Goal: Complete application form

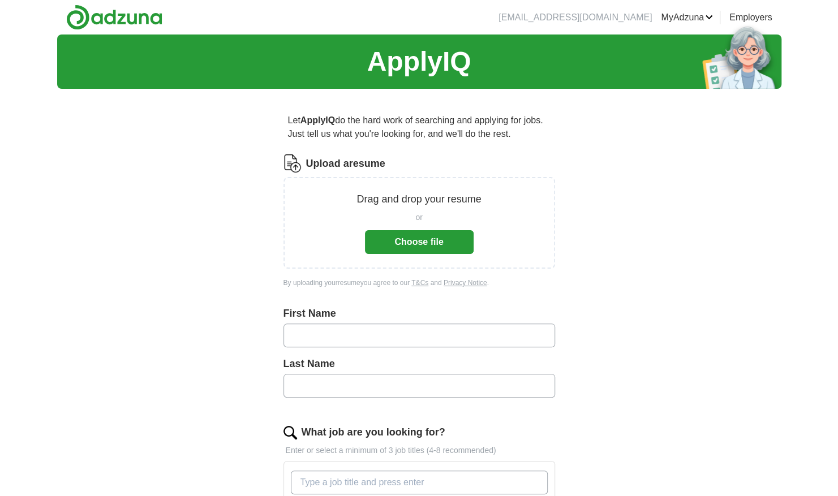
click at [452, 336] on input "text" at bounding box center [418, 336] width 271 height 24
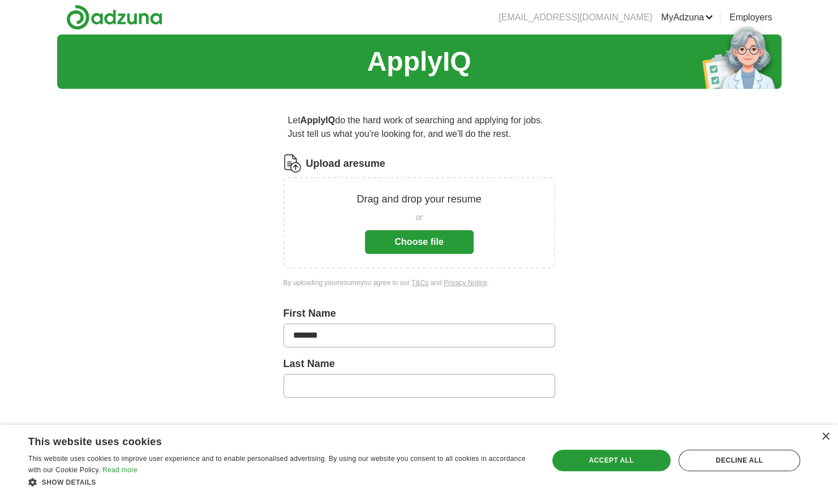
type input "*******"
click at [390, 390] on input "text" at bounding box center [418, 386] width 271 height 24
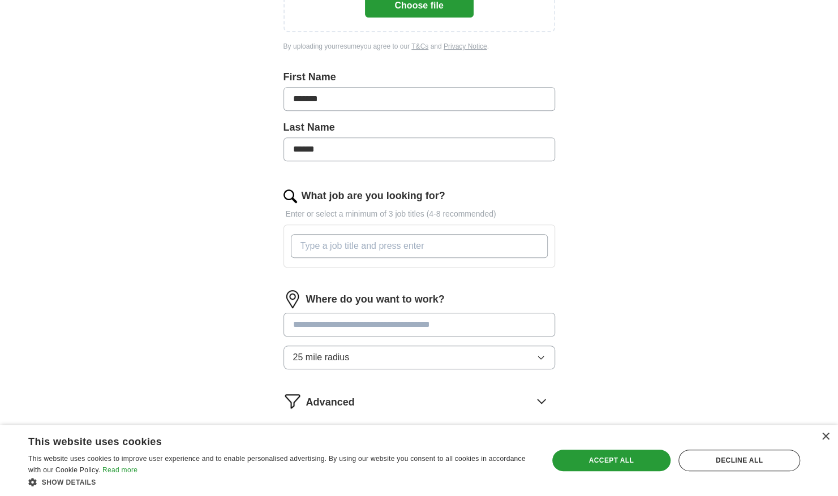
scroll to position [273, 0]
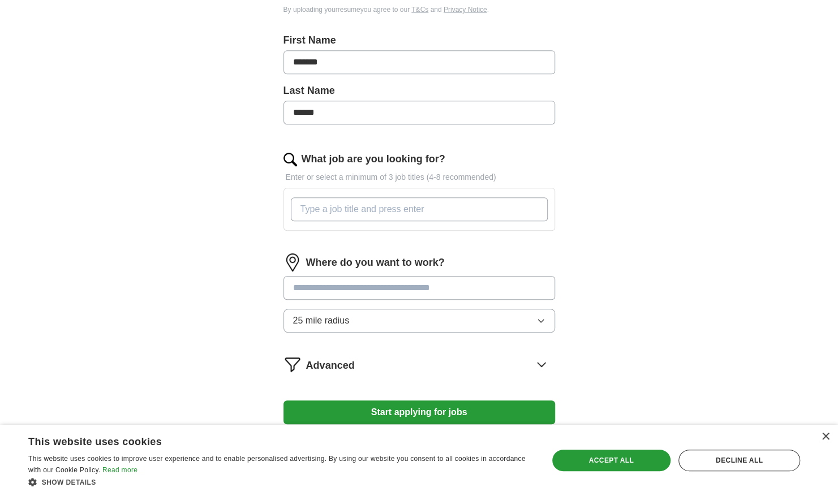
type input "******"
click at [484, 204] on input "What job are you looking for?" at bounding box center [419, 209] width 257 height 24
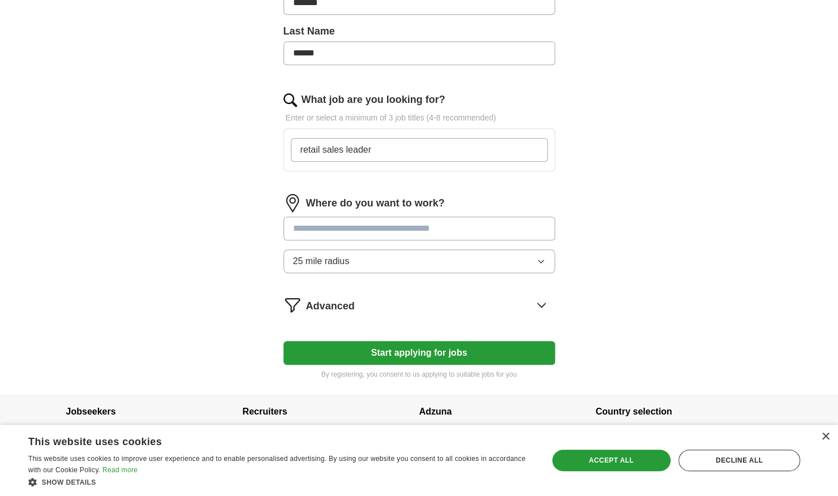
scroll to position [343, 0]
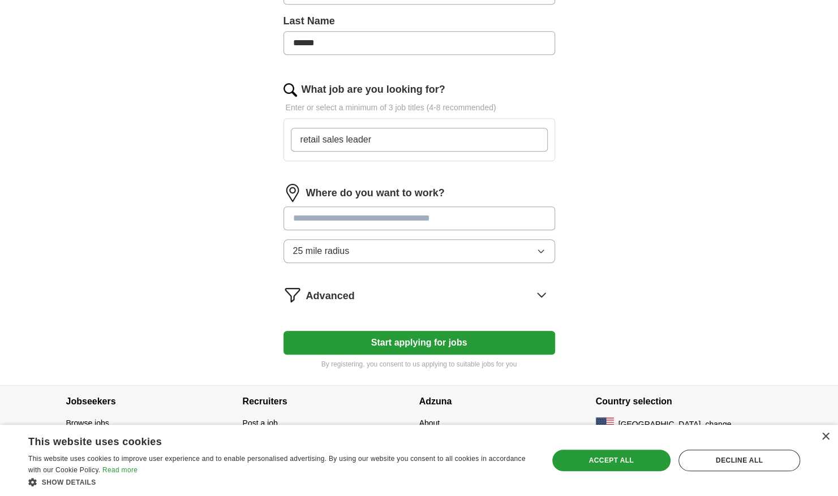
type input "retail sales leader"
click at [489, 210] on div "Where do you want to work? 25 mile radius" at bounding box center [418, 228] width 271 height 88
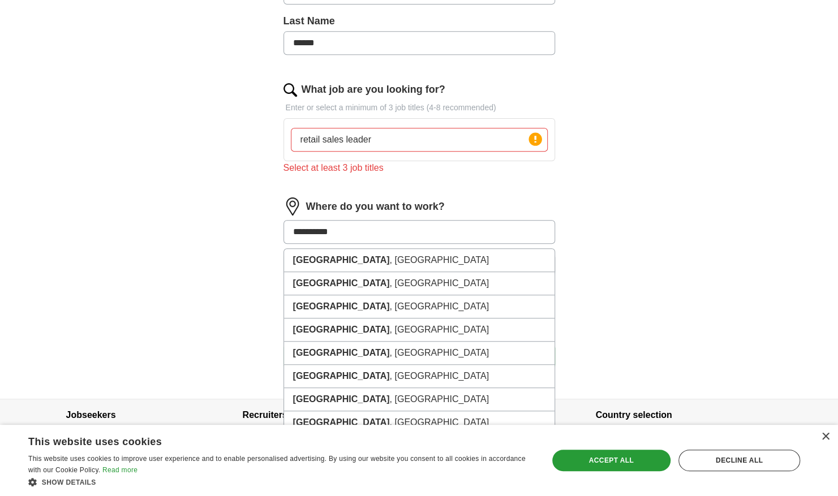
type input "**********"
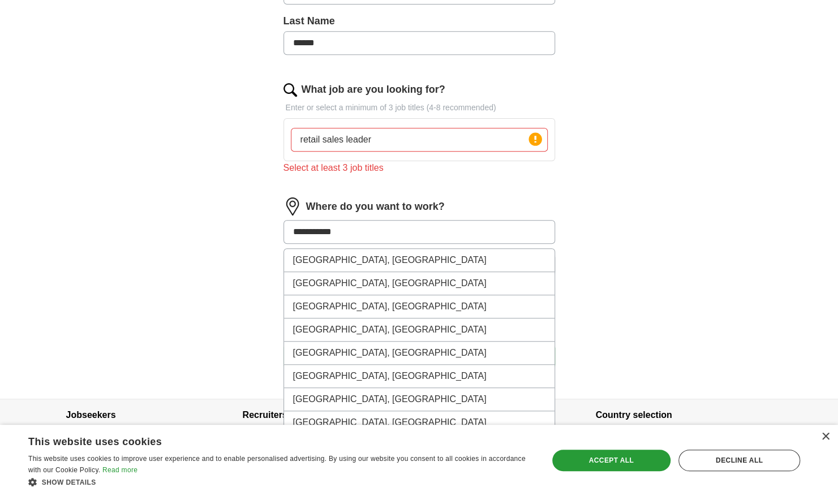
click at [403, 253] on li "[GEOGRAPHIC_DATA], [GEOGRAPHIC_DATA]" at bounding box center [419, 260] width 270 height 23
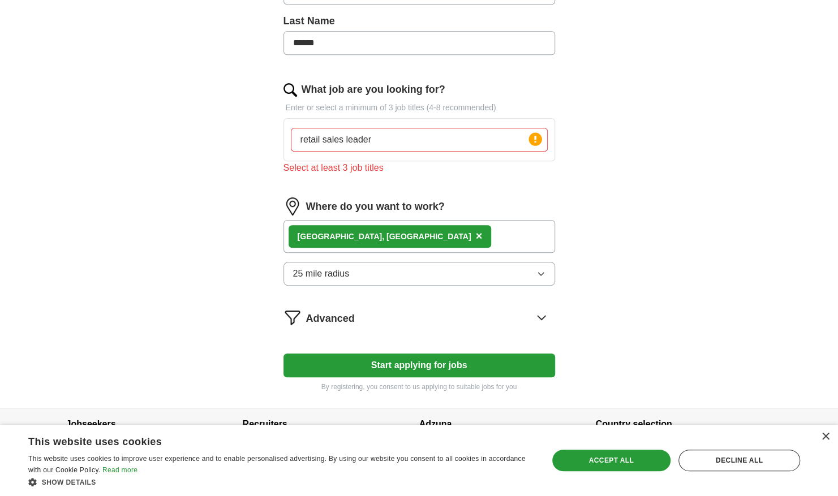
click at [406, 270] on button "25 mile radius" at bounding box center [418, 274] width 271 height 24
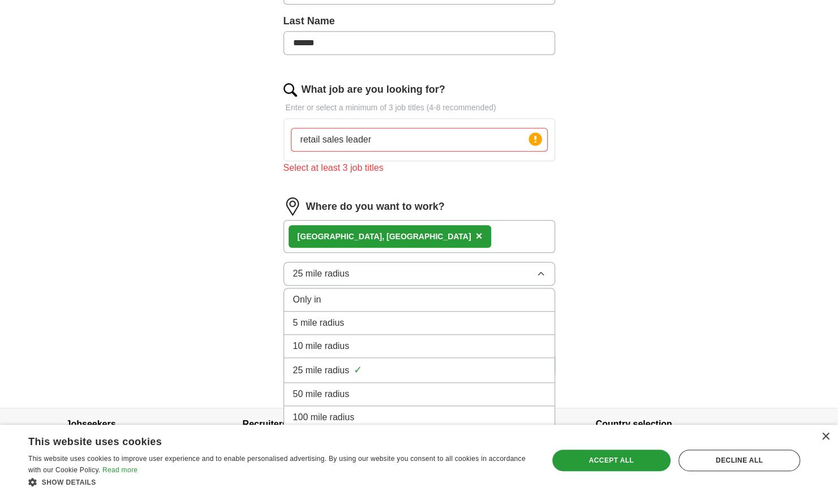
click at [448, 241] on div "[GEOGRAPHIC_DATA], [GEOGRAPHIC_DATA] ×" at bounding box center [418, 236] width 271 height 33
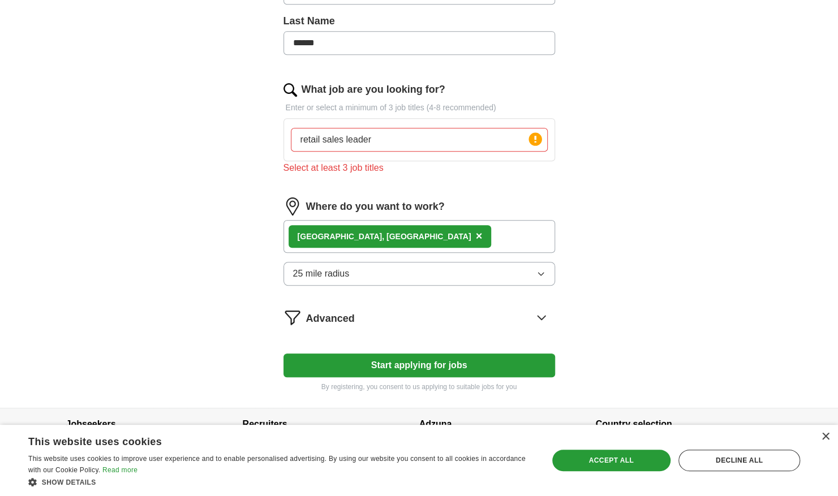
click at [475, 230] on span "×" at bounding box center [478, 236] width 7 height 12
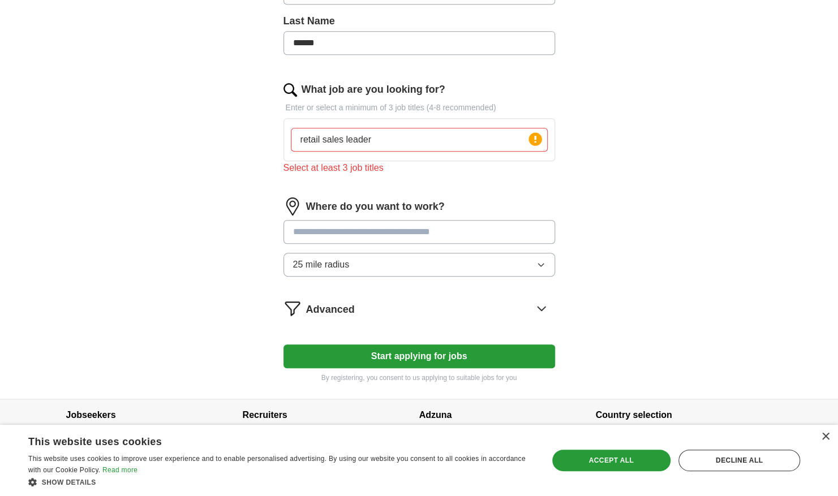
click at [468, 231] on input at bounding box center [418, 232] width 271 height 24
type input "**********"
click at [447, 135] on input "retail sales leader" at bounding box center [419, 140] width 257 height 24
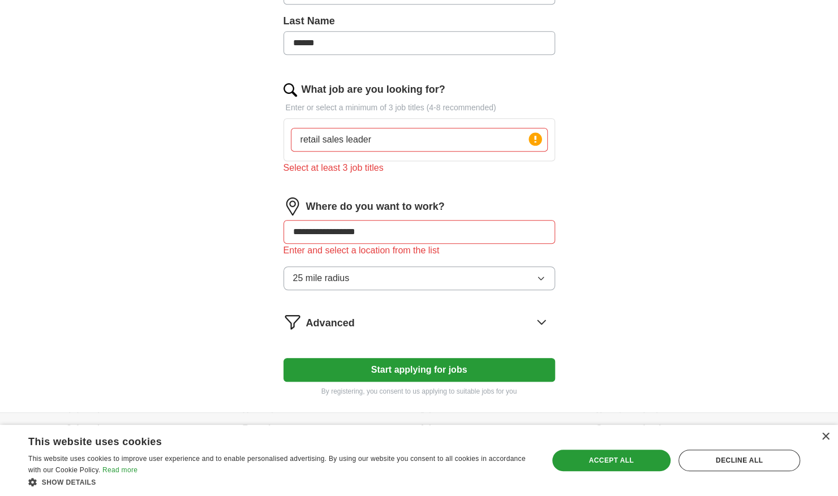
click at [536, 131] on icon at bounding box center [535, 139] width 16 height 16
click at [529, 136] on circle at bounding box center [534, 138] width 13 height 13
click at [535, 137] on icon at bounding box center [535, 139] width 2 height 7
click at [437, 137] on input "retail sales leader" at bounding box center [419, 140] width 257 height 24
type input "retail sales, sales leader"
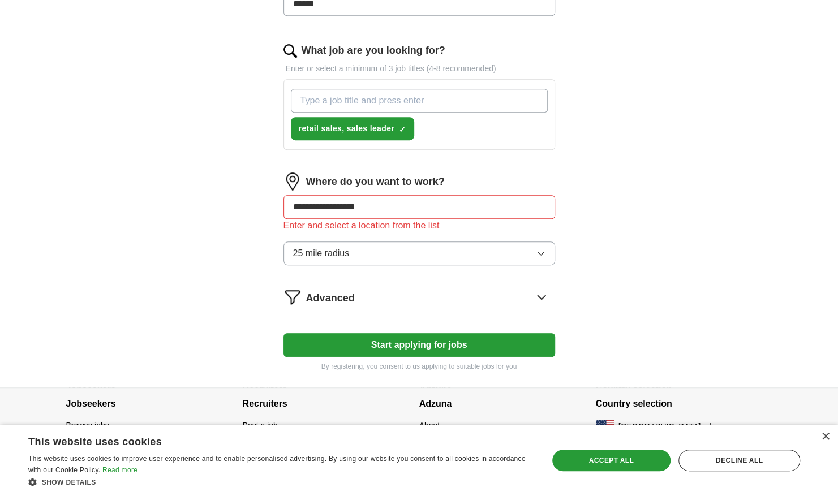
scroll to position [384, 0]
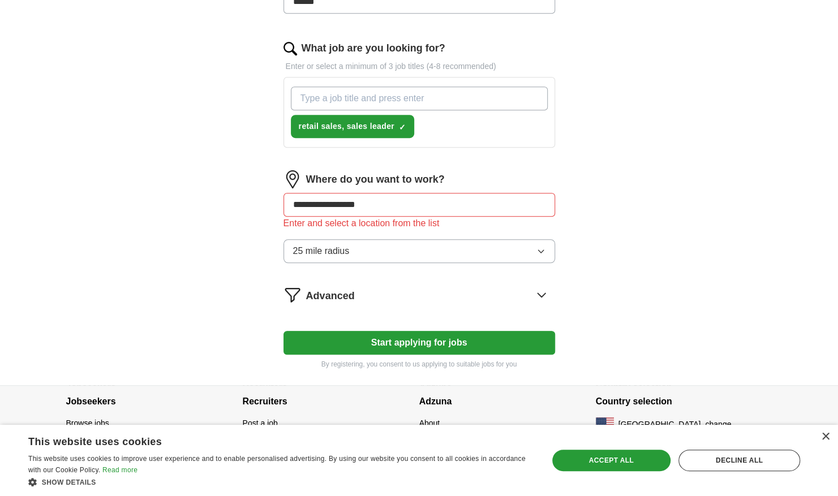
click at [461, 242] on div "**********" at bounding box center [418, 221] width 271 height 102
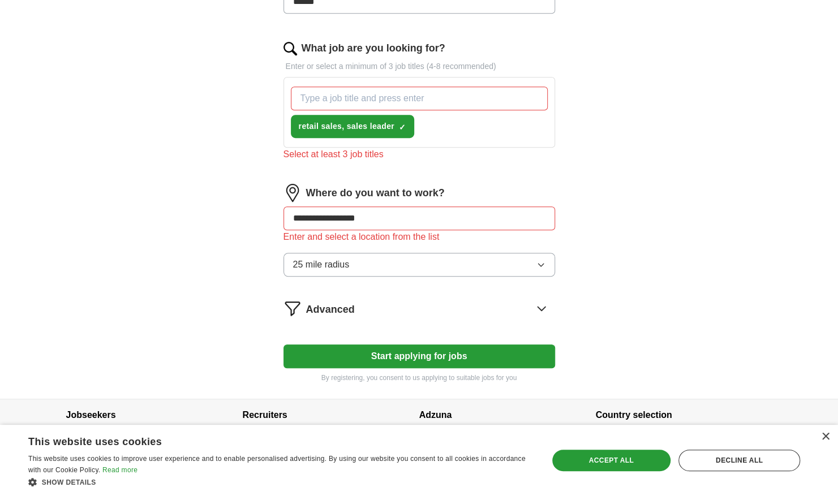
click at [422, 344] on button "Start applying for jobs" at bounding box center [418, 356] width 271 height 24
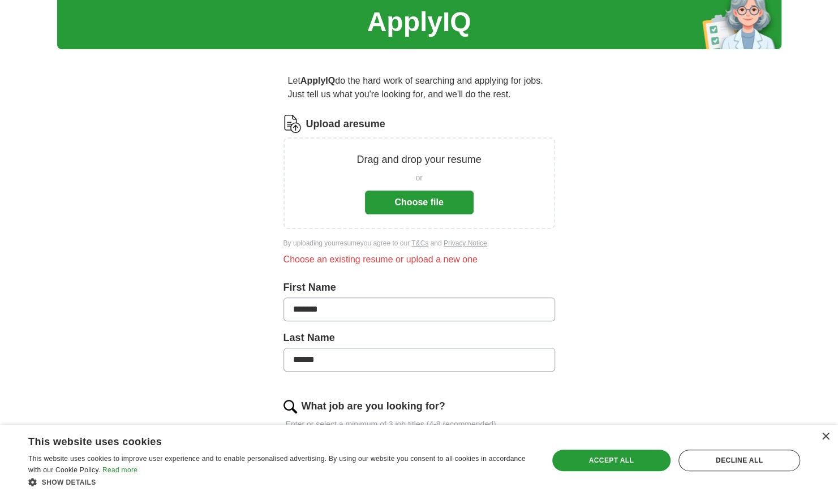
scroll to position [19, 0]
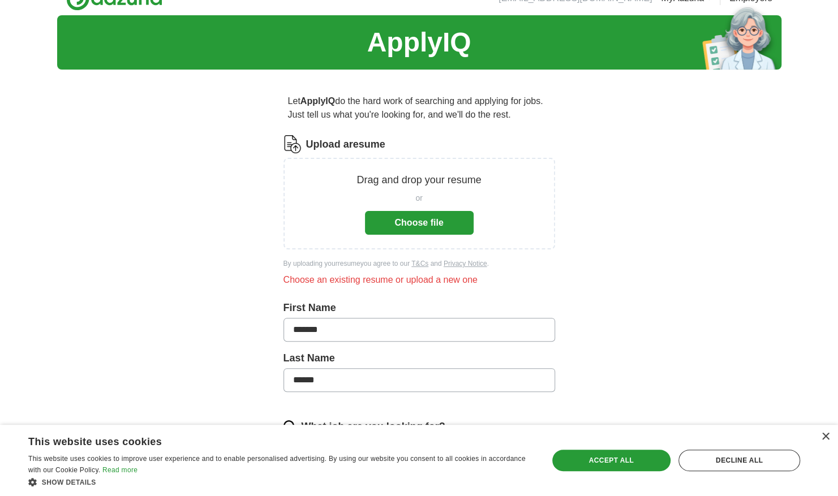
click at [433, 222] on button "Choose file" at bounding box center [419, 223] width 109 height 24
click at [416, 224] on button "Choose file" at bounding box center [419, 223] width 109 height 24
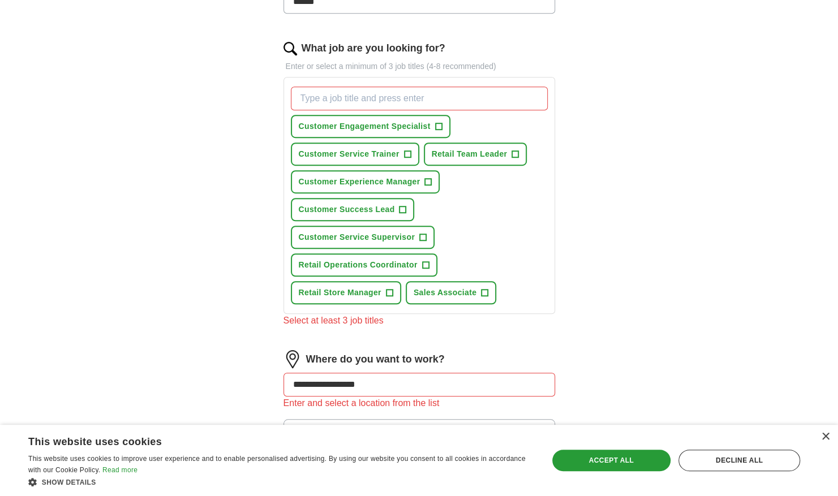
scroll to position [317, 0]
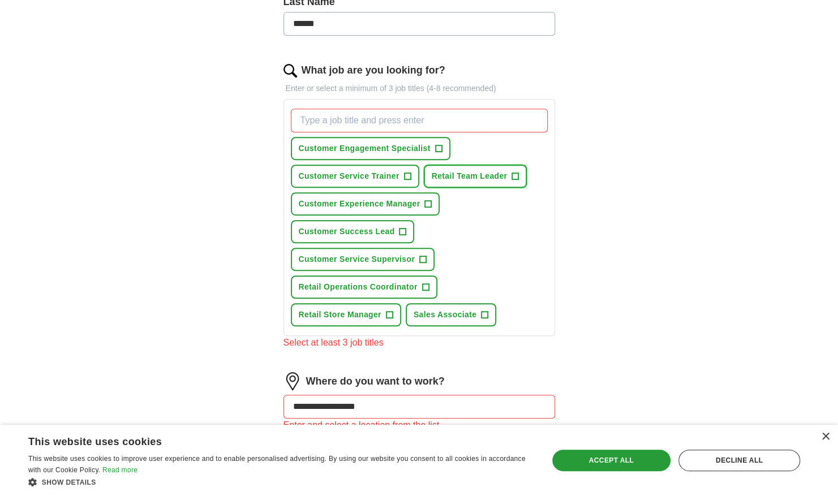
click at [496, 175] on span "Retail Team Leader" at bounding box center [470, 176] width 76 height 12
click at [377, 226] on span "Customer Success Lead" at bounding box center [347, 232] width 96 height 12
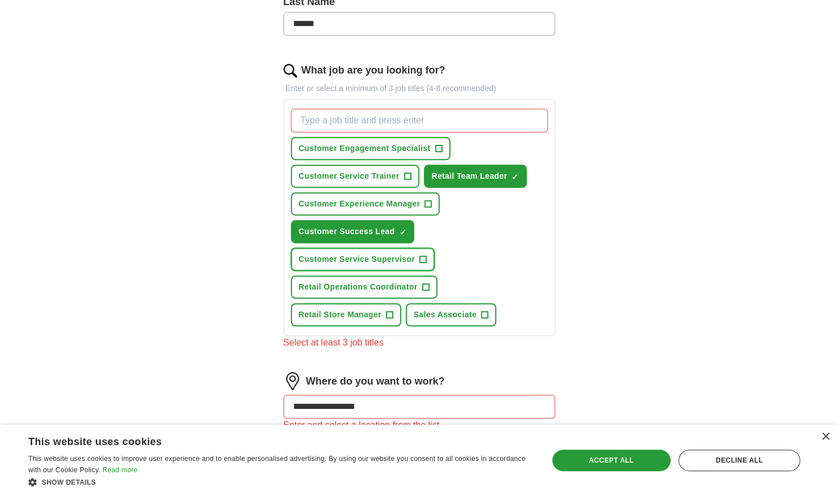
click at [380, 265] on button "Customer Service Supervisor +" at bounding box center [363, 259] width 144 height 23
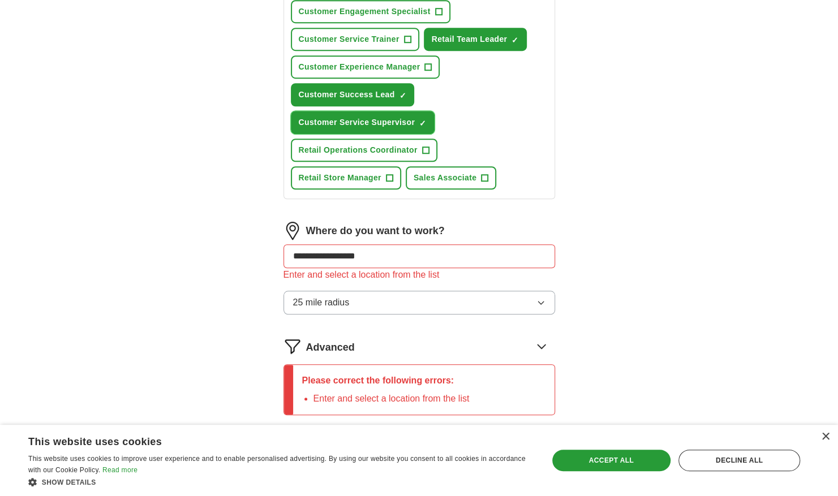
scroll to position [455, 0]
click at [397, 257] on input "**********" at bounding box center [418, 256] width 271 height 24
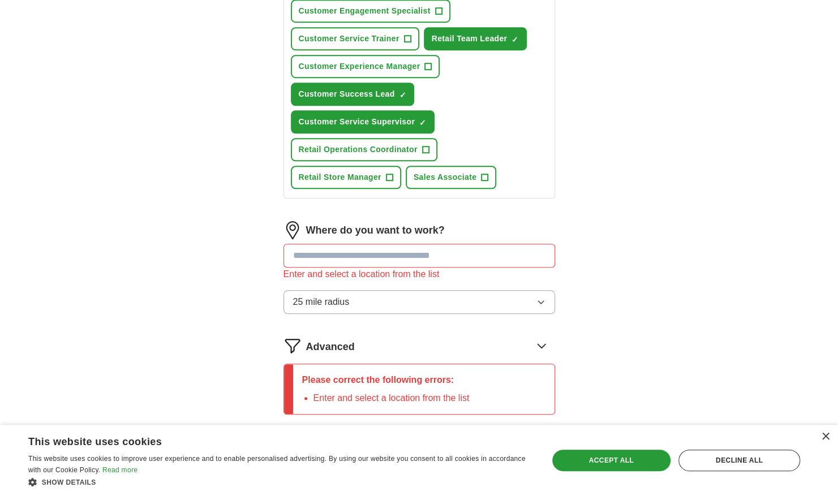
click at [640, 295] on div "ApplyIQ Let ApplyIQ do the hard work of searching and applying for jobs. Just t…" at bounding box center [419, 33] width 724 height 907
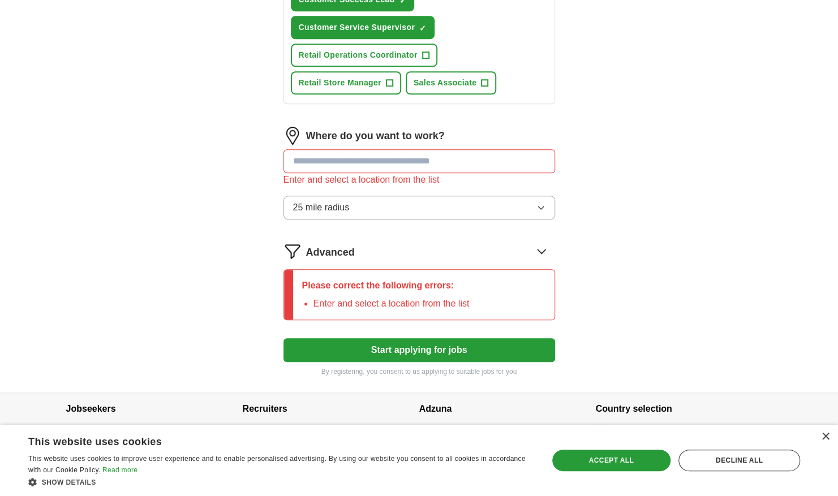
scroll to position [556, 0]
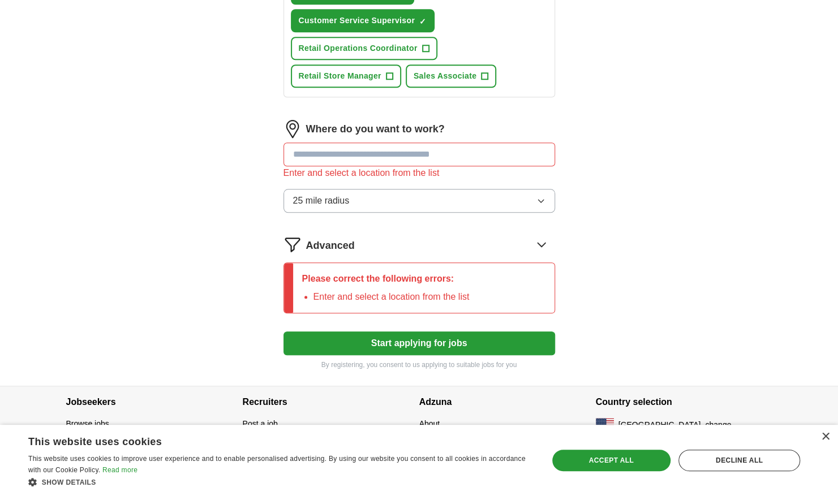
click at [439, 345] on button "Start applying for jobs" at bounding box center [418, 343] width 271 height 24
click at [350, 160] on input at bounding box center [418, 155] width 271 height 24
click at [283, 331] on button "Start applying for jobs" at bounding box center [418, 343] width 271 height 24
click at [337, 345] on button "Start applying for jobs" at bounding box center [418, 343] width 271 height 24
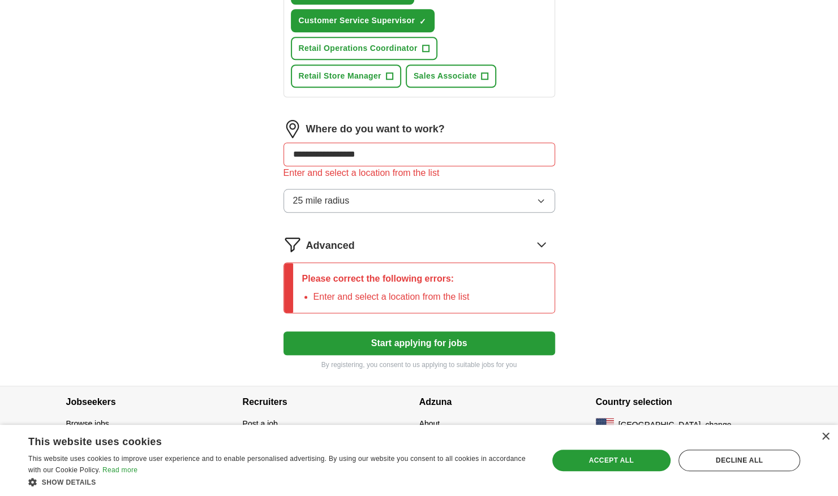
click at [543, 239] on icon at bounding box center [541, 244] width 18 height 18
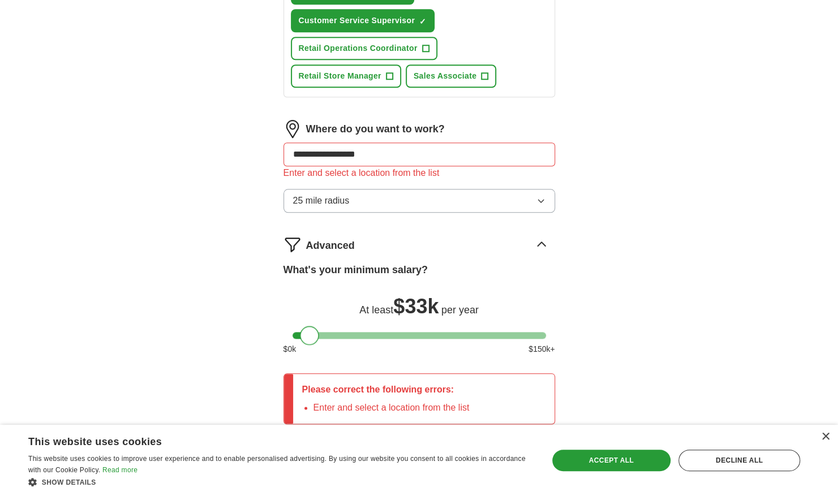
drag, startPoint x: 297, startPoint y: 331, endPoint x: 306, endPoint y: 347, distance: 18.0
click at [306, 347] on div "What's your minimum salary? At least $ 33k per year $ 0 k $ 150 k+" at bounding box center [418, 313] width 271 height 102
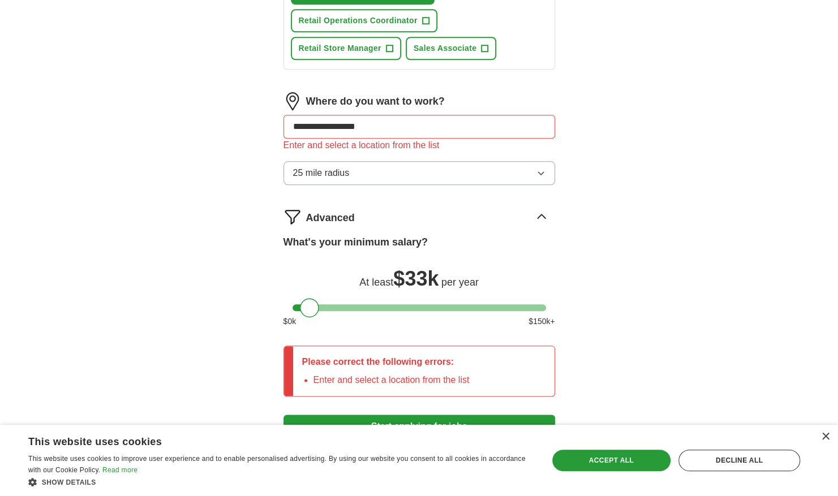
scroll to position [667, 0]
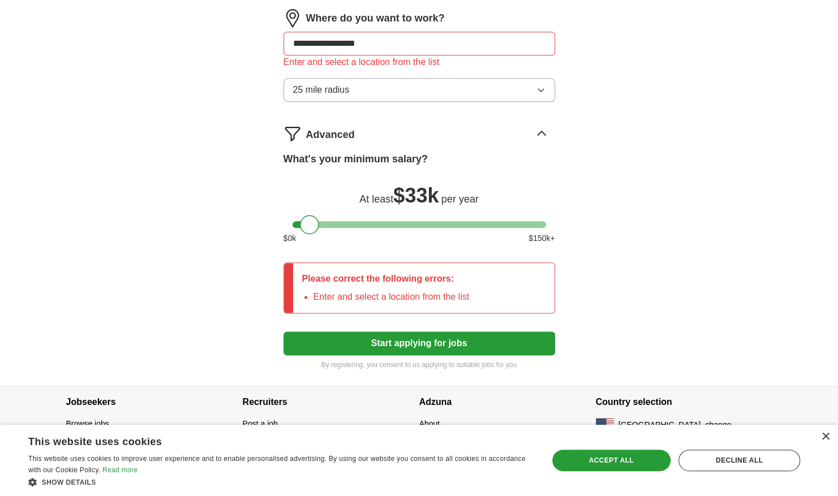
click at [494, 337] on button "Start applying for jobs" at bounding box center [418, 343] width 271 height 24
click at [429, 337] on button "Start applying for jobs" at bounding box center [418, 343] width 271 height 24
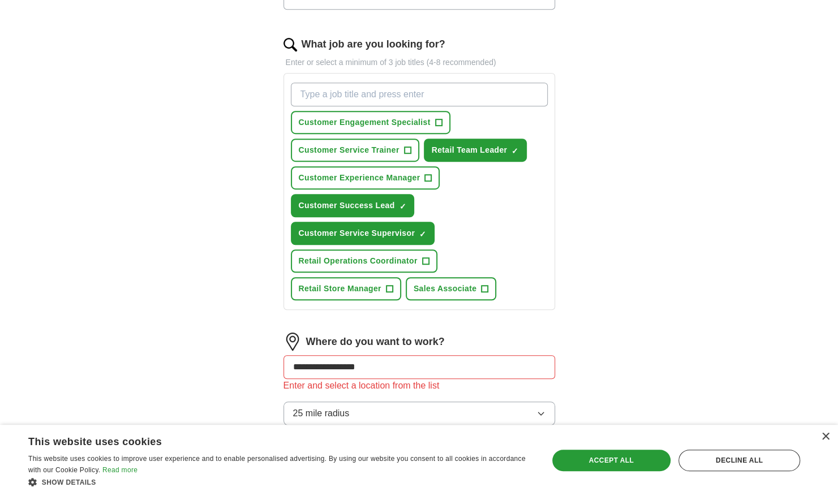
click at [461, 356] on input "**********" at bounding box center [418, 367] width 271 height 24
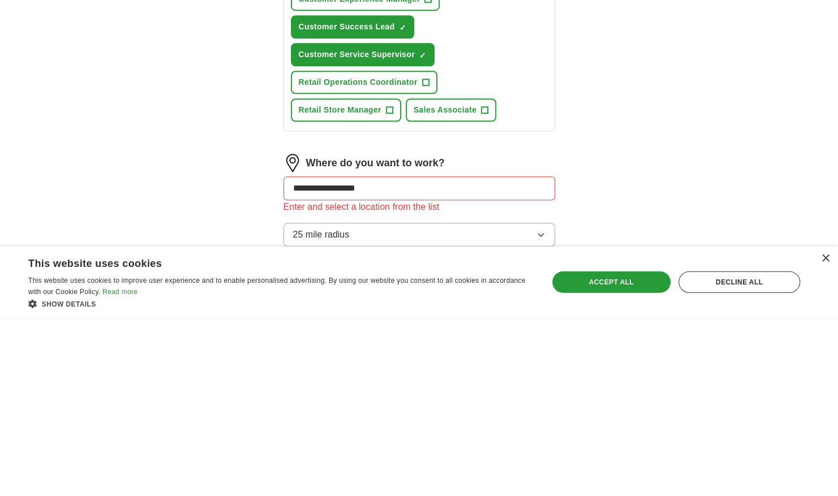
scroll to position [356, 0]
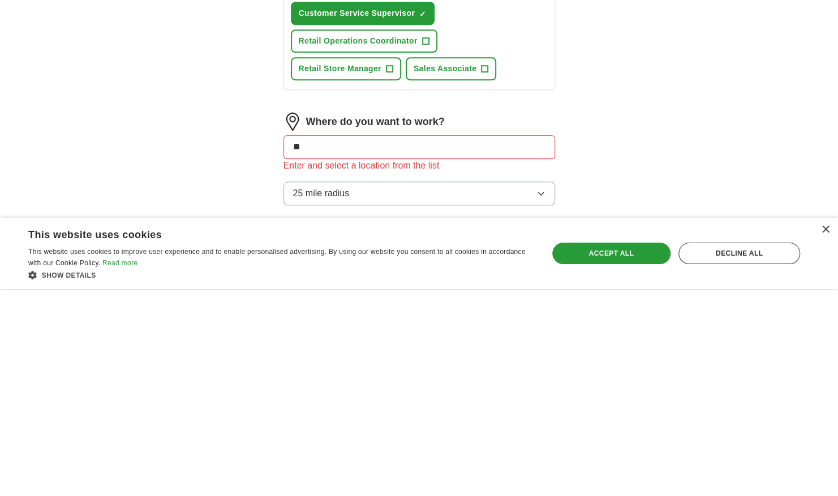
type input "*"
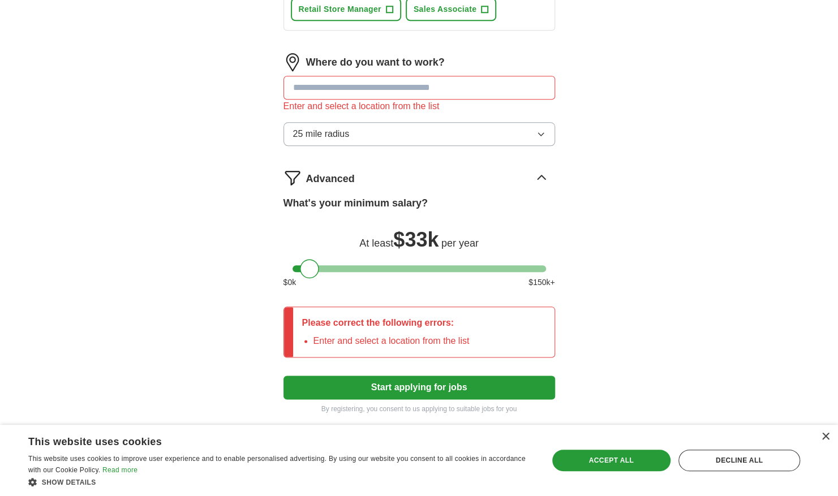
scroll to position [628, 0]
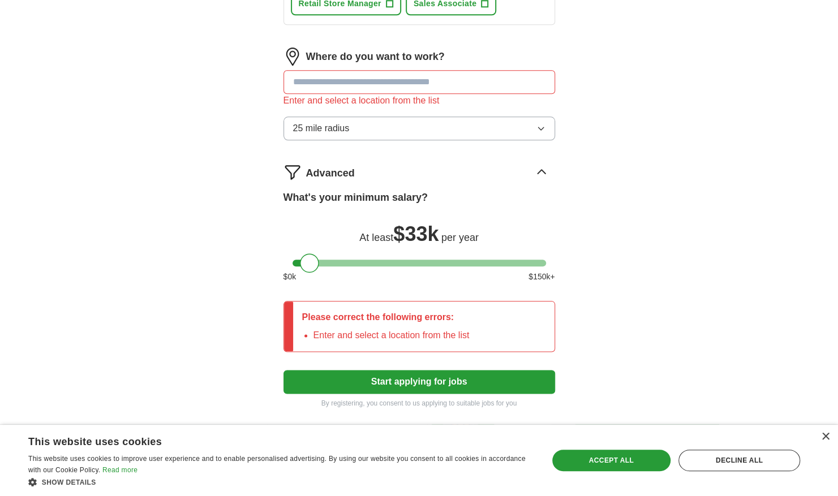
click at [293, 53] on img at bounding box center [292, 57] width 18 height 18
click at [401, 70] on input at bounding box center [418, 82] width 271 height 24
click at [289, 53] on img at bounding box center [292, 57] width 18 height 18
click at [313, 97] on div "Enter and select a location from the list" at bounding box center [418, 101] width 271 height 14
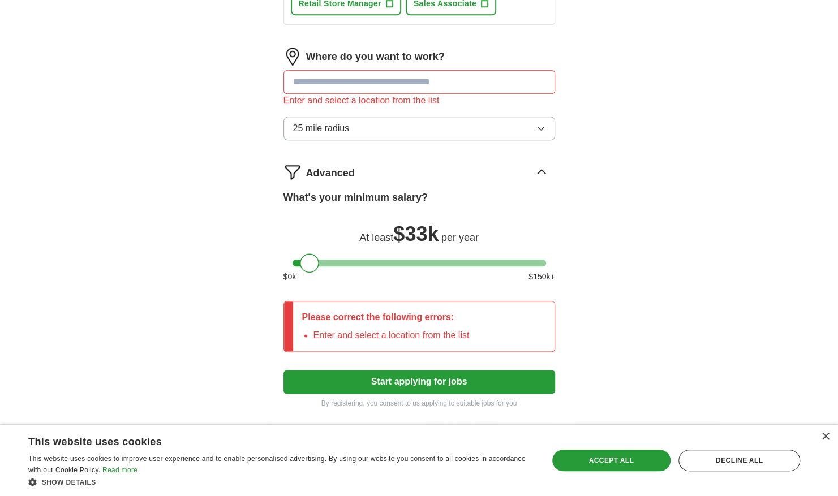
click at [479, 83] on input at bounding box center [418, 82] width 271 height 24
drag, startPoint x: 479, startPoint y: 83, endPoint x: 416, endPoint y: 84, distance: 63.4
click at [416, 84] on input at bounding box center [418, 82] width 271 height 24
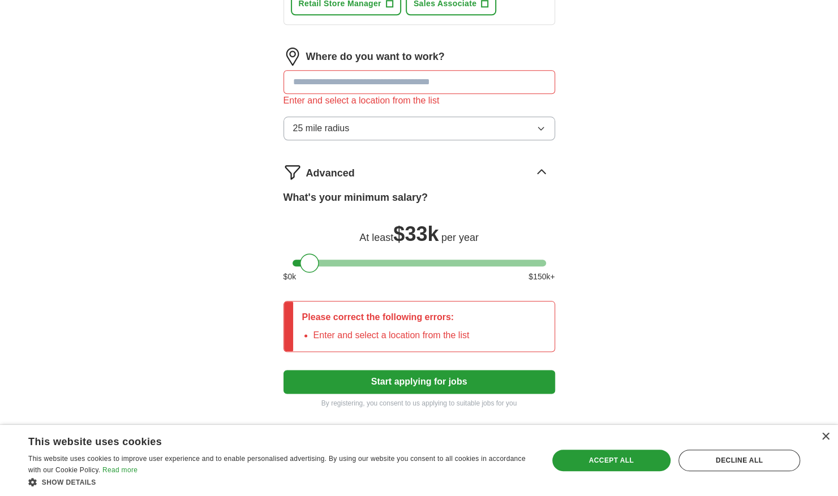
click at [416, 84] on input at bounding box center [418, 82] width 271 height 24
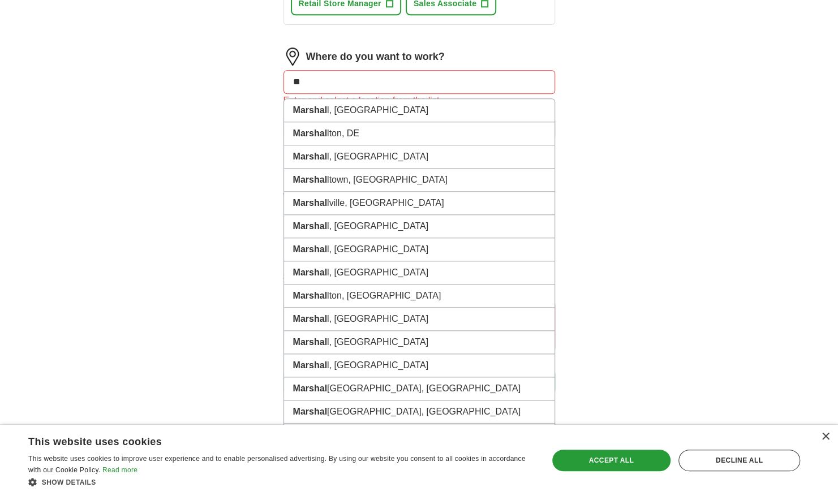
type input "*"
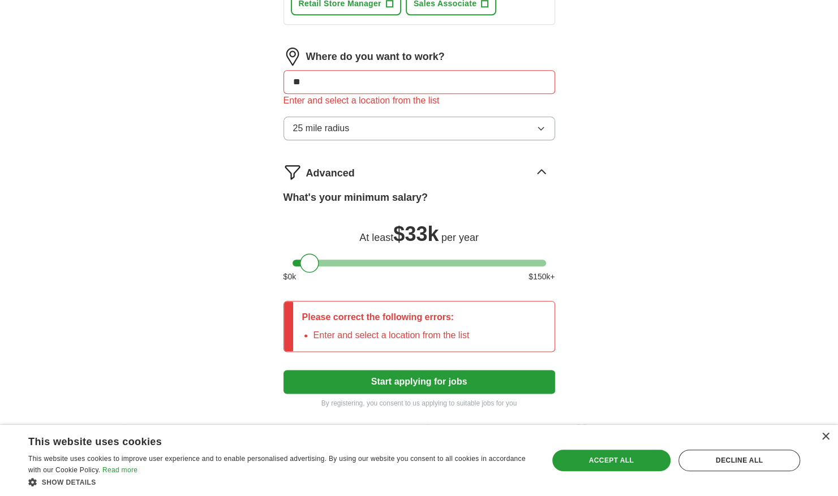
type input "*"
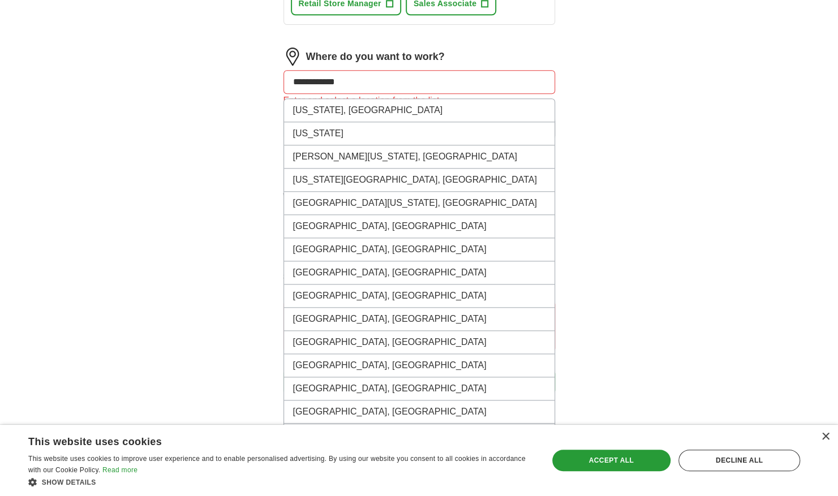
type input "**********"
click at [283, 370] on button "Start applying for jobs" at bounding box center [418, 382] width 271 height 24
click at [323, 229] on li "[GEOGRAPHIC_DATA], [GEOGRAPHIC_DATA]" at bounding box center [419, 226] width 270 height 23
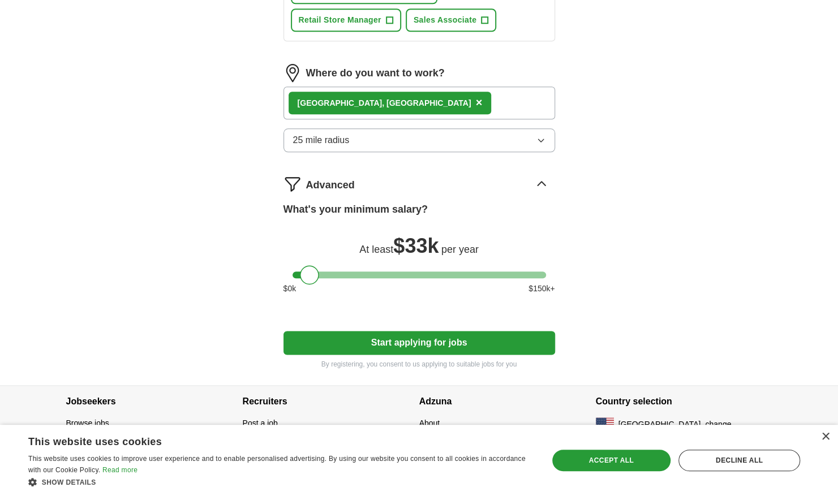
click at [376, 344] on button "Start applying for jobs" at bounding box center [418, 343] width 271 height 24
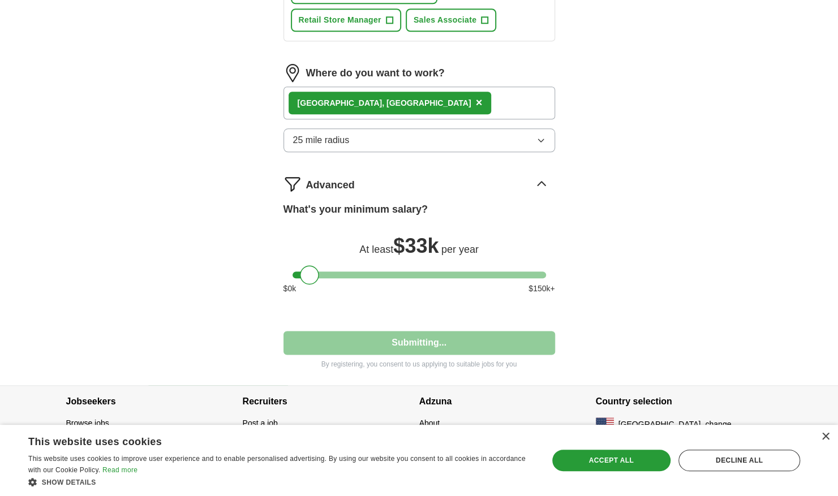
select select "**"
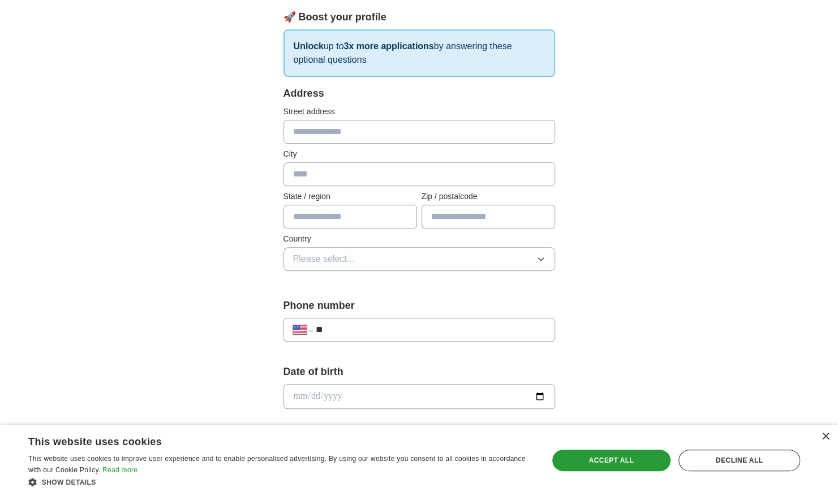
scroll to position [0, 0]
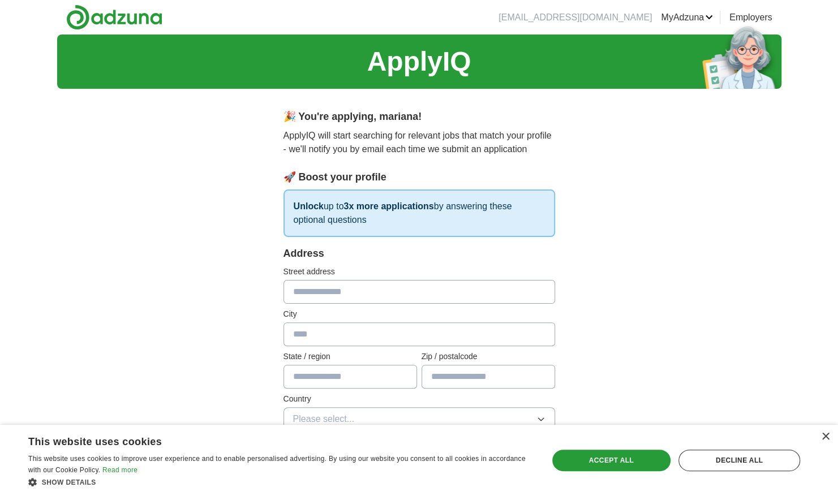
click at [351, 296] on input "text" at bounding box center [418, 292] width 271 height 24
type input "**********"
type input "******"
type input "*****"
click at [350, 383] on input "text" at bounding box center [349, 377] width 133 height 24
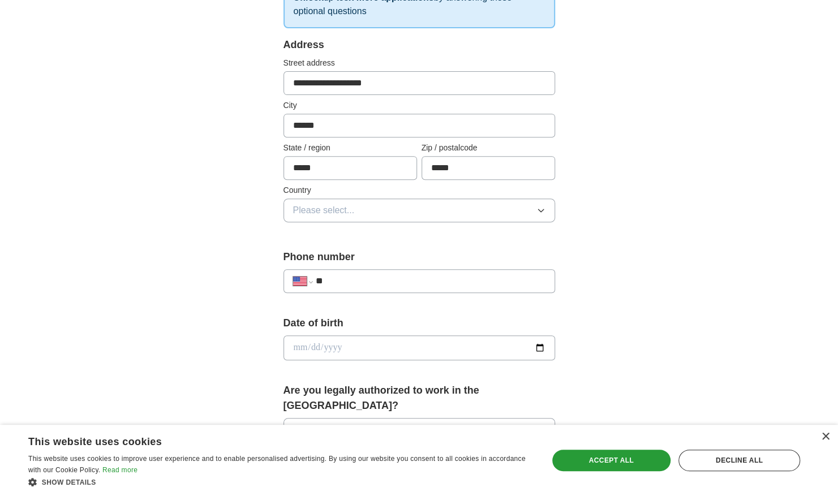
scroll to position [209, 0]
type input "*****"
click at [476, 204] on button "Please select..." at bounding box center [418, 210] width 271 height 24
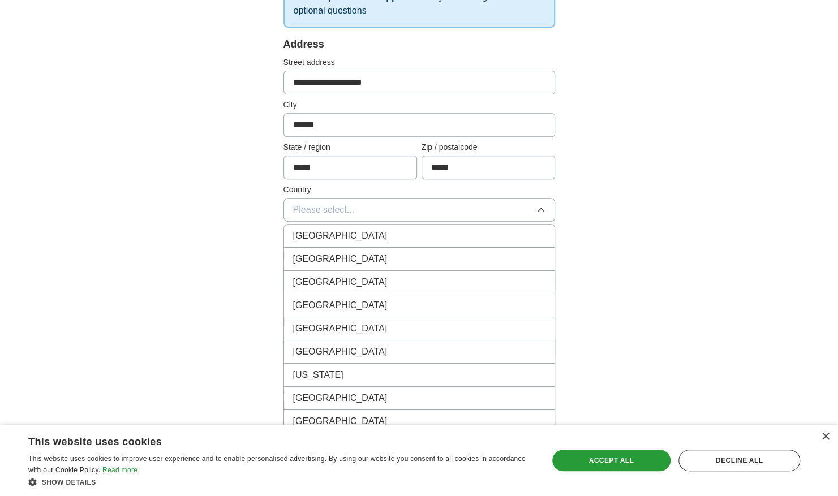
click at [365, 254] on div "[GEOGRAPHIC_DATA]" at bounding box center [419, 259] width 252 height 14
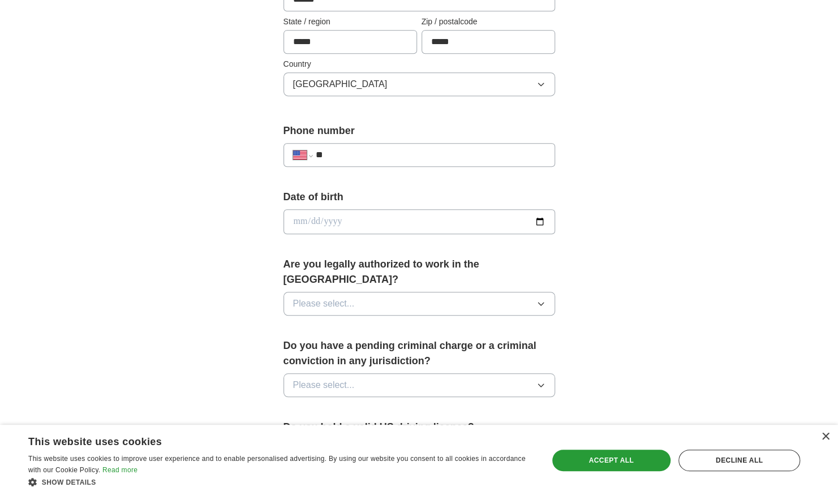
scroll to position [360, 0]
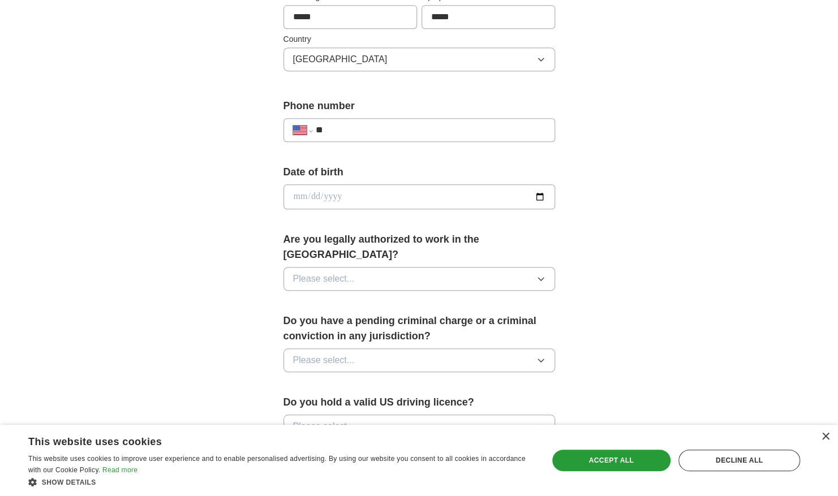
click at [494, 132] on input "**" at bounding box center [430, 130] width 230 height 14
type input "**********"
click at [437, 192] on input "date" at bounding box center [418, 196] width 271 height 25
type input "**********"
click at [448, 267] on button "Please select..." at bounding box center [418, 279] width 271 height 24
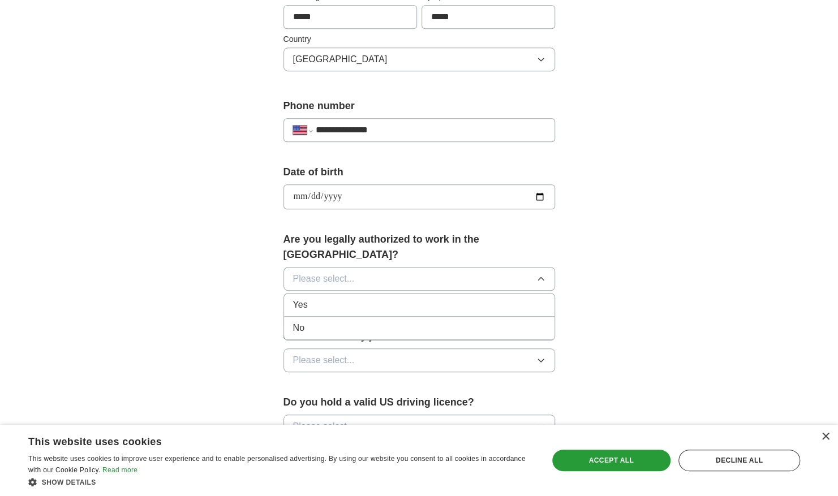
click at [363, 298] on div "Yes" at bounding box center [419, 305] width 252 height 14
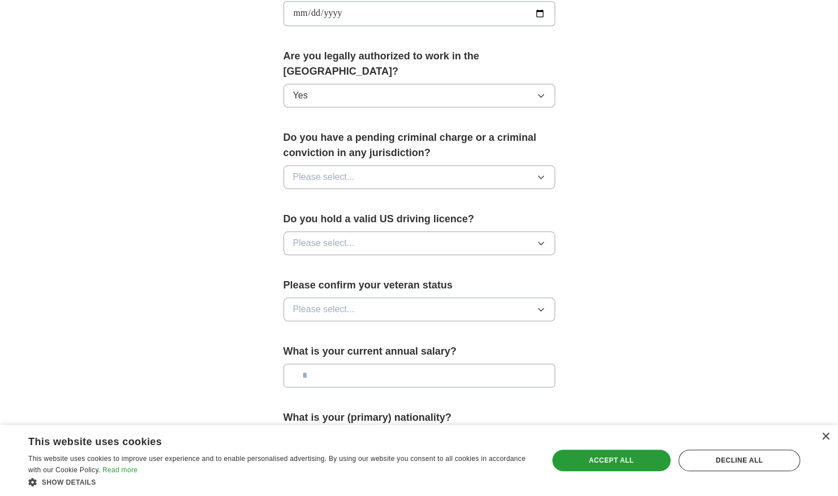
scroll to position [543, 0]
click at [459, 166] on button "Please select..." at bounding box center [418, 177] width 271 height 24
click at [370, 219] on div "No" at bounding box center [419, 226] width 252 height 14
click at [364, 231] on button "Please select..." at bounding box center [418, 243] width 271 height 24
click at [339, 286] on div "No" at bounding box center [419, 293] width 252 height 14
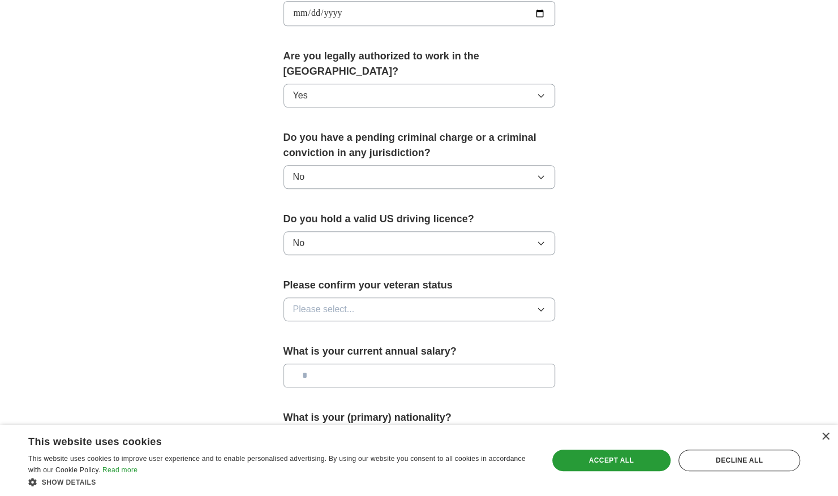
click at [348, 303] on span "Please select..." at bounding box center [324, 310] width 62 height 14
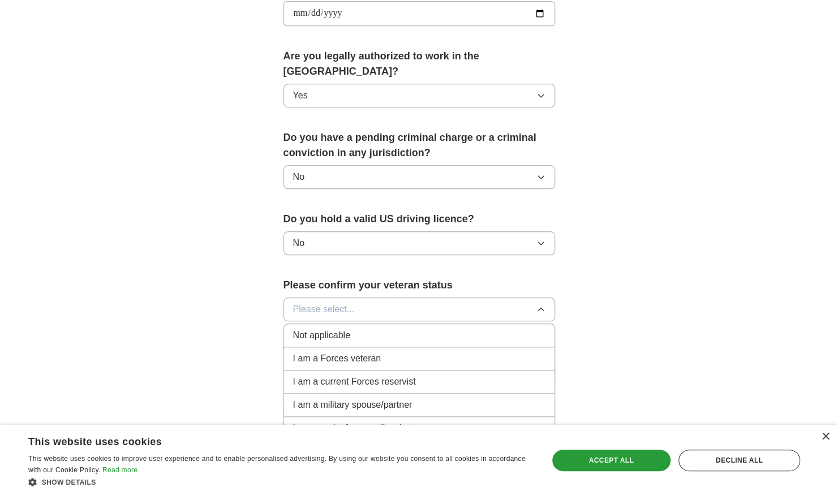
click at [325, 329] on span "Not applicable" at bounding box center [321, 336] width 57 height 14
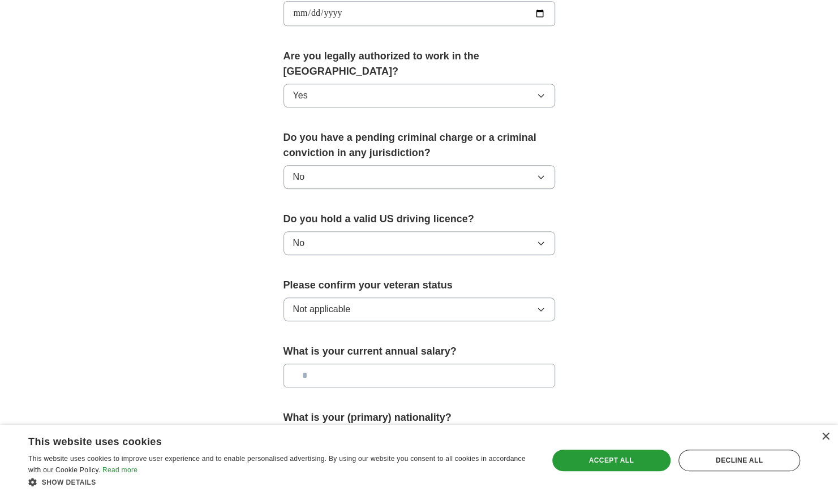
click at [362, 364] on input "text" at bounding box center [418, 376] width 271 height 24
type input "**"
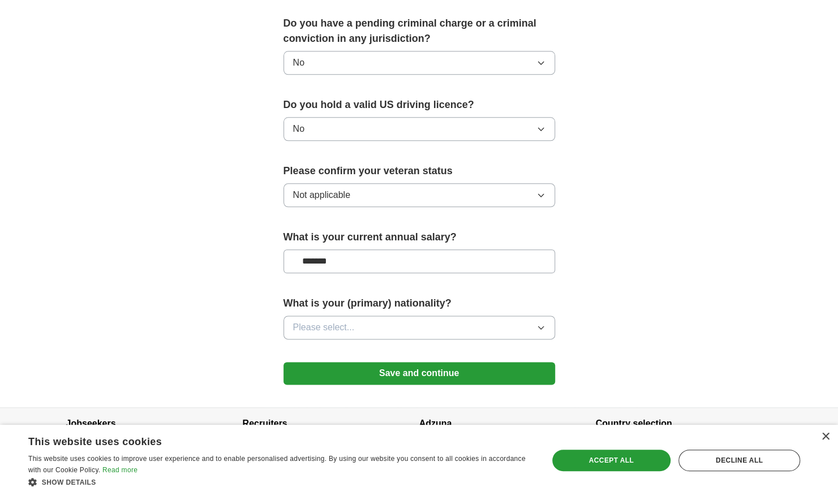
scroll to position [658, 0]
type input "*******"
click at [422, 315] on button "Please select..." at bounding box center [418, 327] width 271 height 24
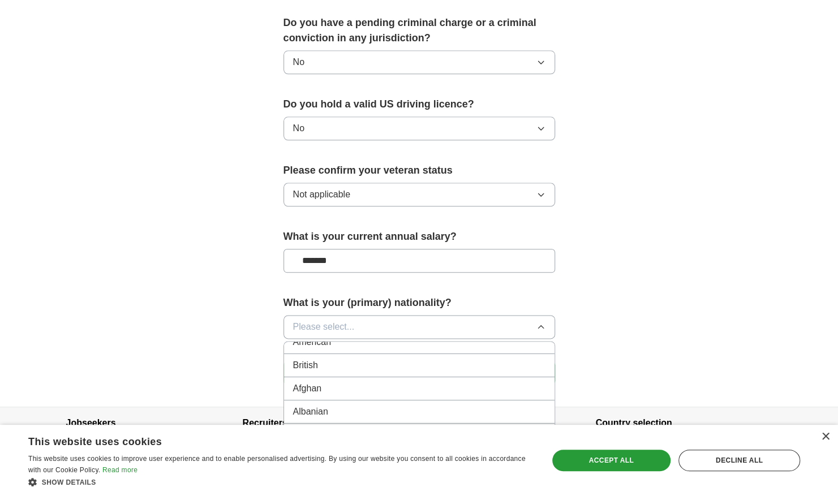
scroll to position [0, 0]
click at [374, 346] on div "American" at bounding box center [419, 353] width 252 height 14
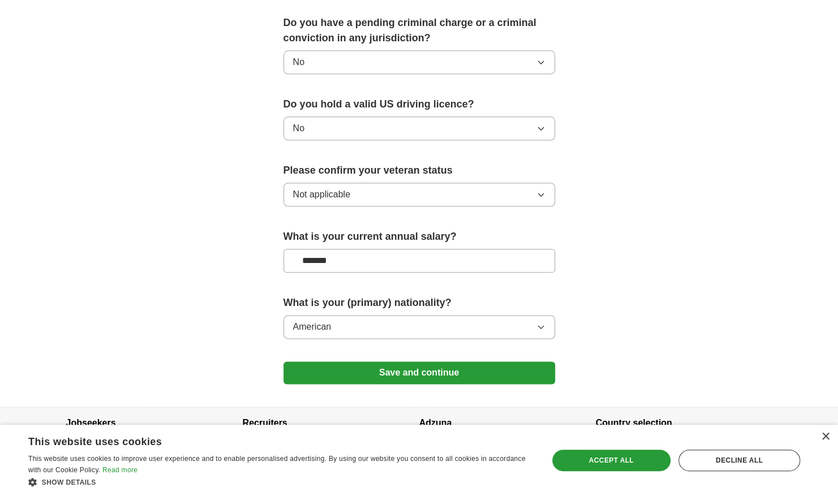
click at [464, 361] on button "Save and continue" at bounding box center [418, 372] width 271 height 23
